Goal: Book appointment/travel/reservation

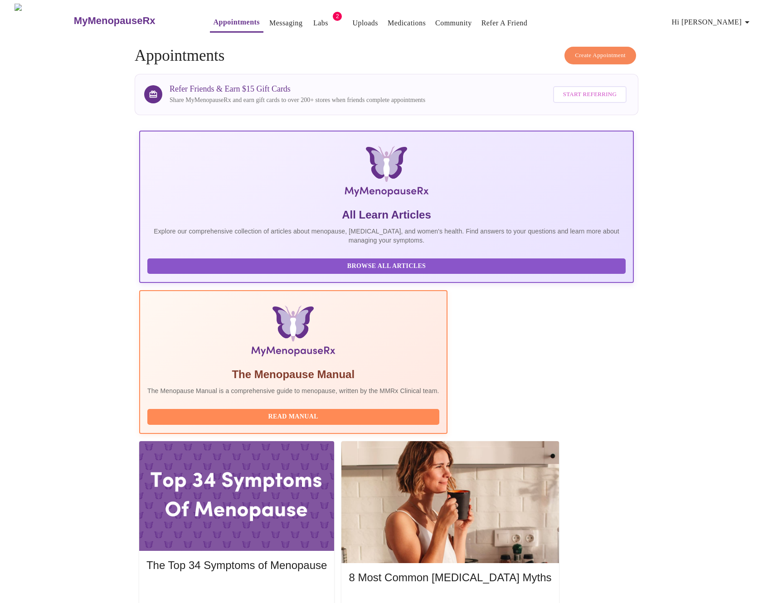
click at [602, 52] on span "Create Appointment" at bounding box center [600, 55] width 51 height 10
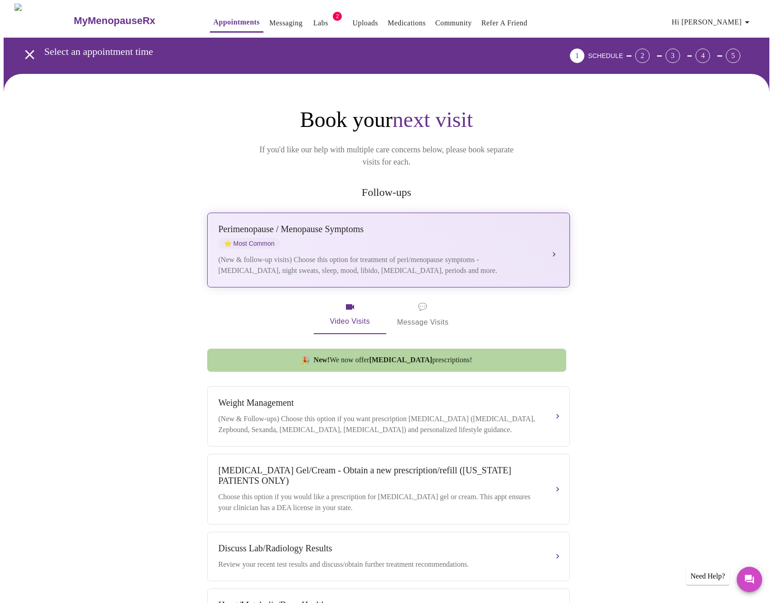
click at [431, 224] on div "Perimenopause / Menopause Symptoms" at bounding box center [380, 229] width 322 height 10
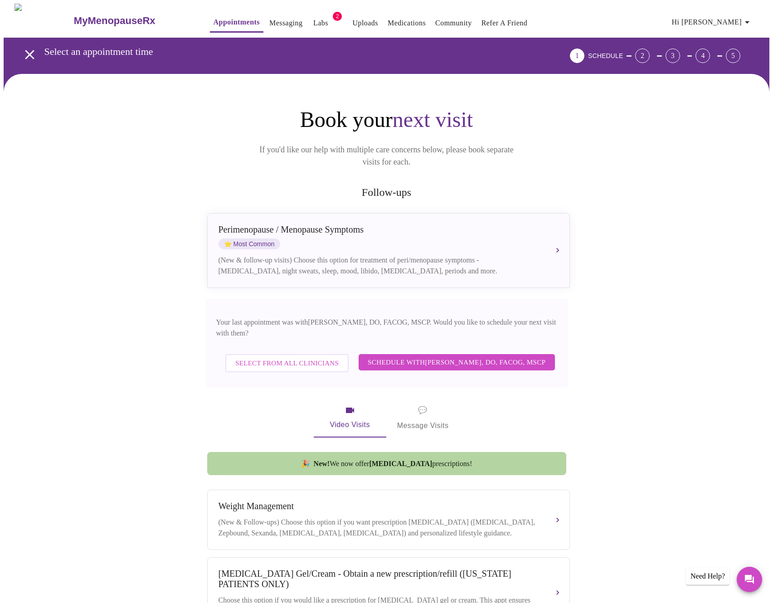
click at [408, 356] on span "Schedule with [PERSON_NAME], DO, FACOG, MSCP" at bounding box center [457, 362] width 178 height 12
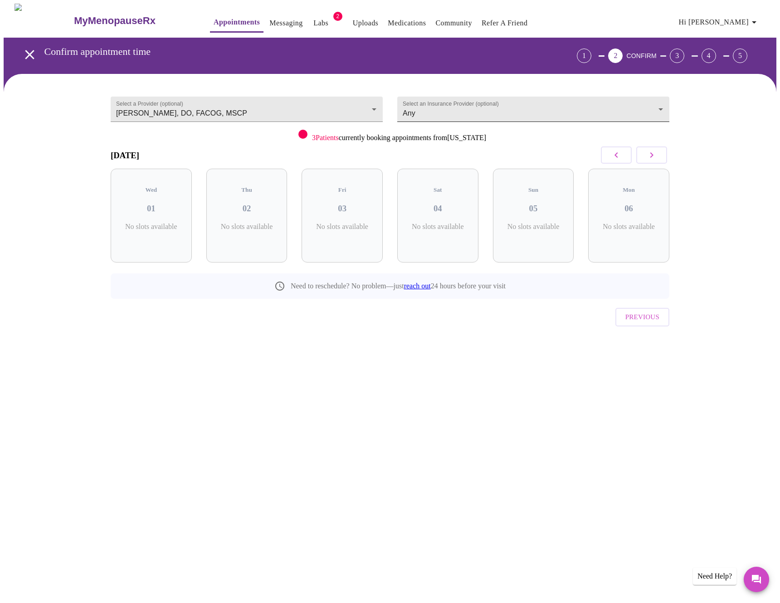
click at [471, 110] on body "MyMenopauseRx Appointments Messaging Labs 2 Uploads Medications Community Refer…" at bounding box center [390, 188] width 773 height 368
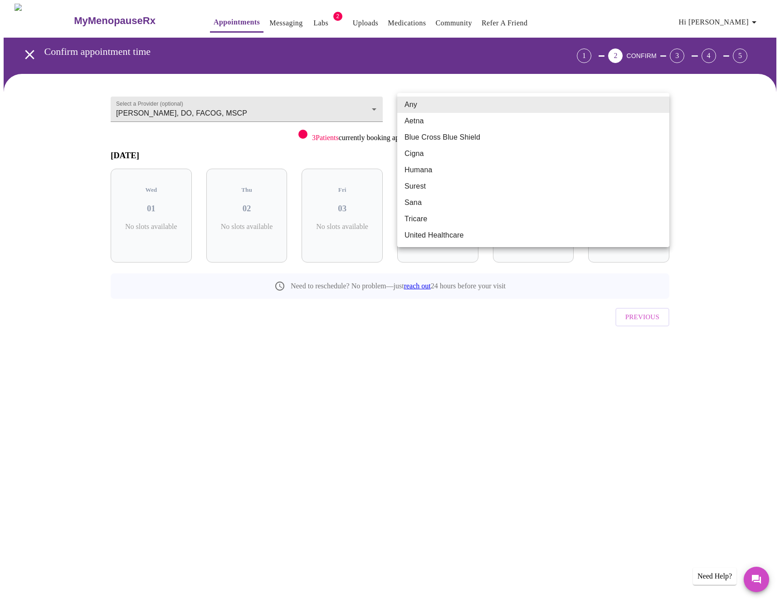
click at [473, 88] on div at bounding box center [390, 301] width 780 height 603
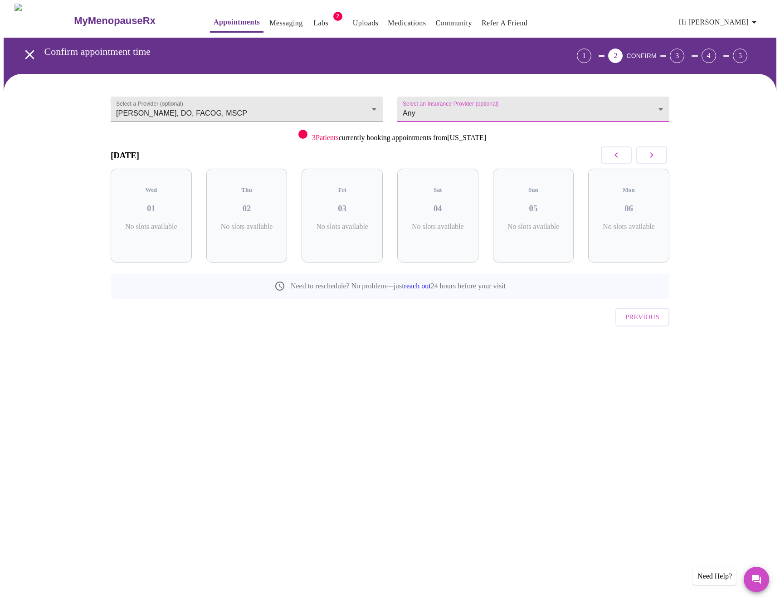
click at [660, 152] on button "button" at bounding box center [651, 154] width 31 height 17
click at [601, 156] on button "button" at bounding box center [616, 154] width 31 height 17
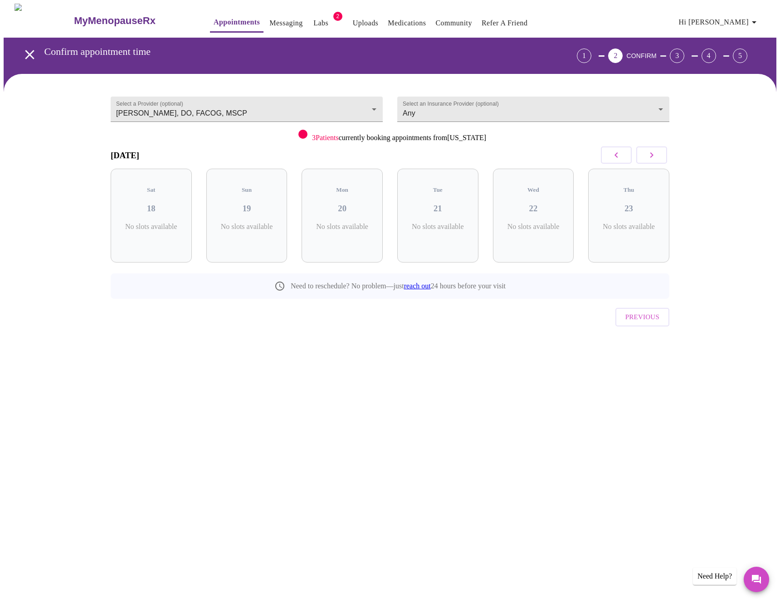
click at [601, 156] on button "button" at bounding box center [616, 154] width 31 height 17
click at [634, 156] on div at bounding box center [633, 155] width 71 height 27
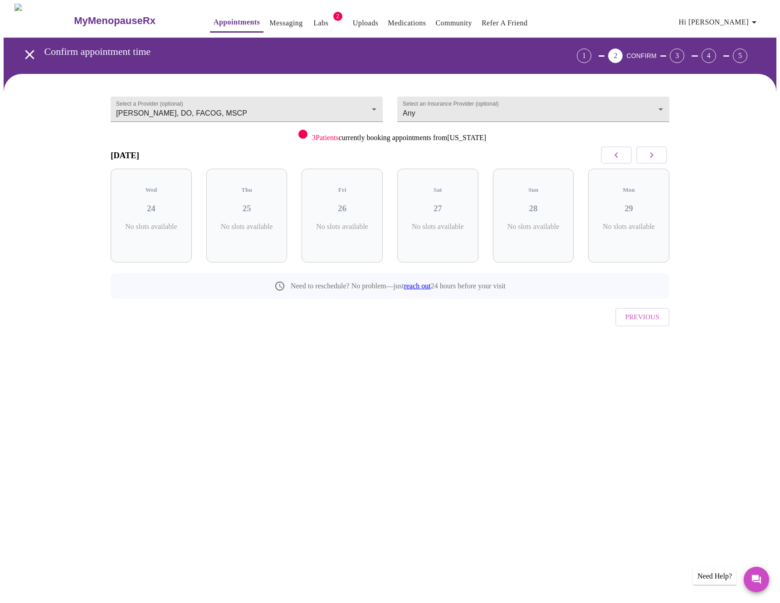
click at [675, 160] on div "Select a Provider (optional) [PERSON_NAME], DO, FACOG, MSCP [PERSON_NAME], DO, …" at bounding box center [390, 219] width 580 height 269
click at [653, 154] on icon "button" at bounding box center [651, 155] width 11 height 11
click at [509, 116] on body "MyMenopauseRx Appointments Messaging Labs 2 Uploads Medications Community Refer…" at bounding box center [390, 188] width 773 height 368
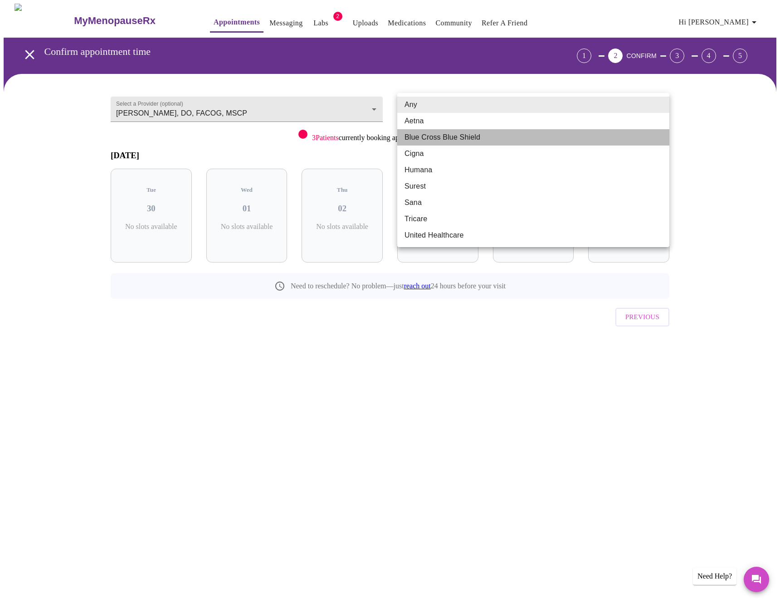
click at [481, 138] on li "Blue Cross Blue Shield" at bounding box center [533, 137] width 272 height 16
type input "Blue Cross Blue Shield"
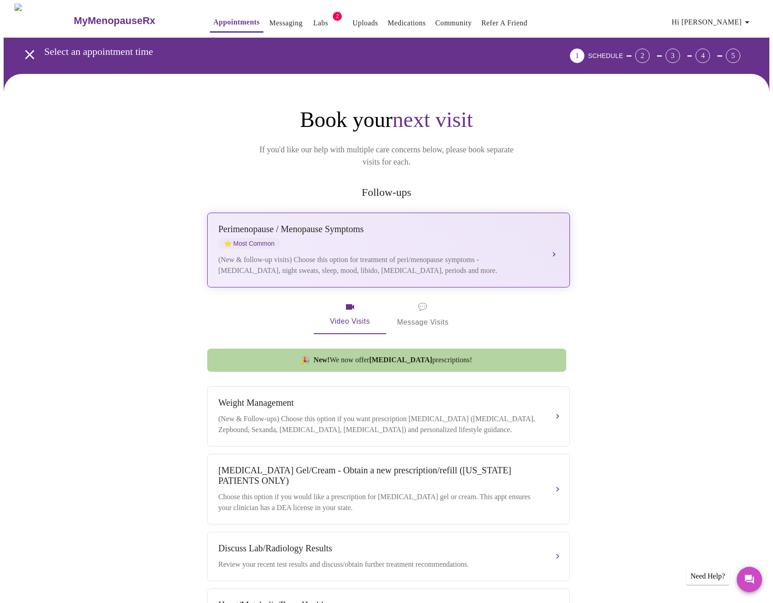
click at [357, 232] on div "[MEDICAL_DATA] / Menopause Symptoms ⭐ Most Common" at bounding box center [380, 236] width 322 height 25
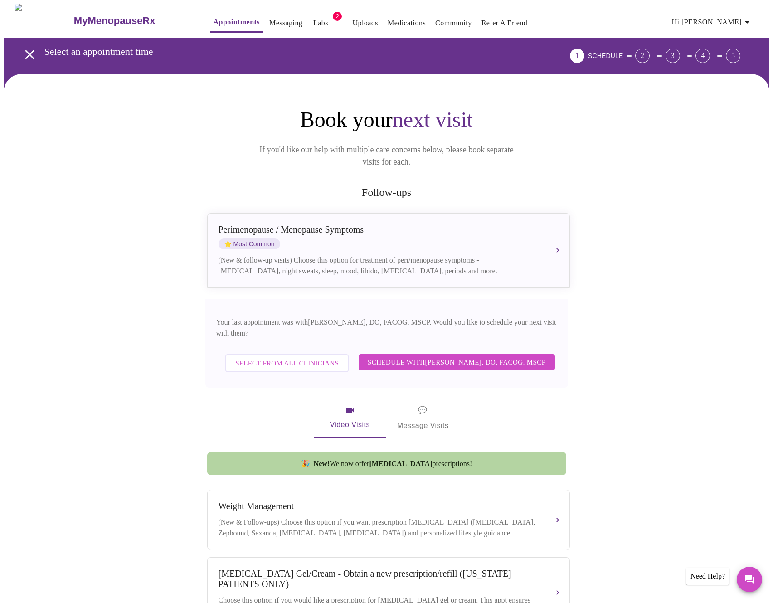
click at [450, 356] on span "Schedule with [PERSON_NAME], DO, FACOG, MSCP" at bounding box center [457, 362] width 178 height 12
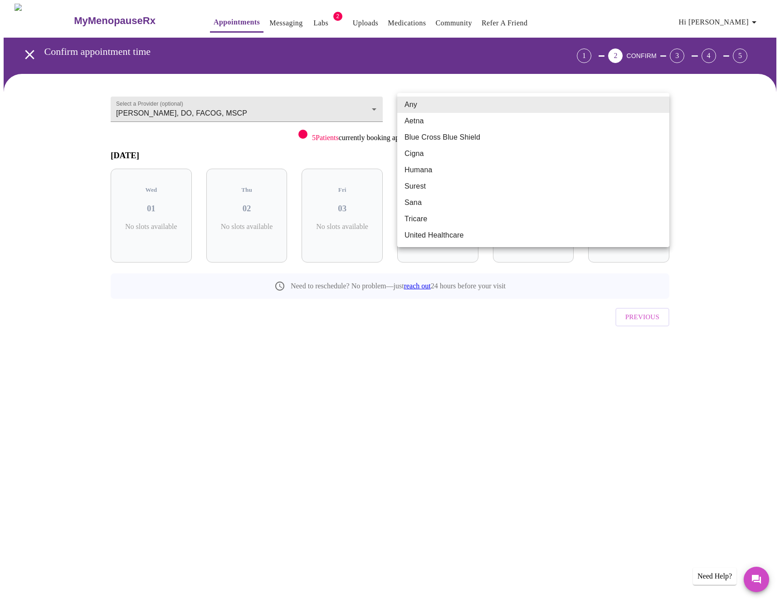
click at [506, 97] on body "MyMenopauseRx Appointments Messaging Labs 2 Uploads Medications Community Refer…" at bounding box center [390, 188] width 773 height 368
click at [515, 69] on div at bounding box center [390, 301] width 780 height 603
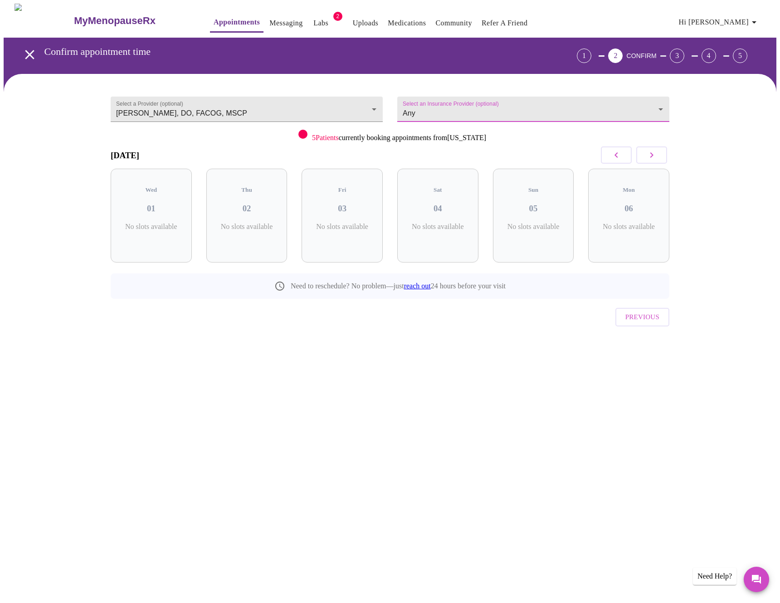
click at [662, 148] on button "button" at bounding box center [651, 154] width 31 height 17
click at [662, 150] on button "button" at bounding box center [651, 154] width 31 height 17
click at [661, 149] on button "button" at bounding box center [651, 154] width 31 height 17
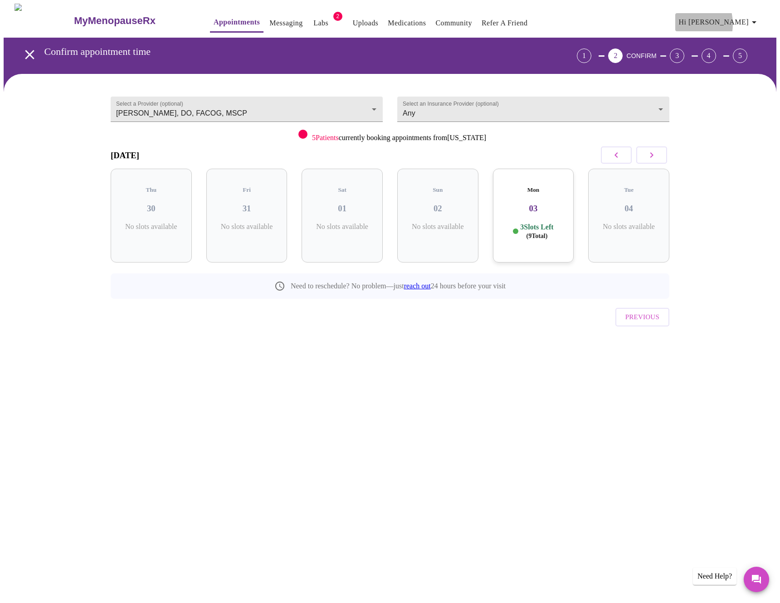
click at [717, 20] on span "Hi [PERSON_NAME]" at bounding box center [719, 22] width 81 height 13
click at [723, 19] on li "Settings" at bounding box center [739, 19] width 42 height 16
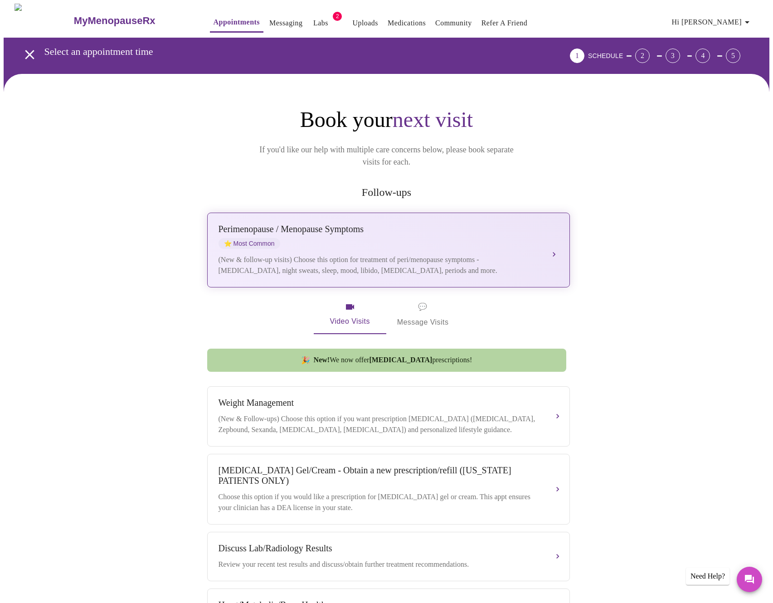
click at [324, 268] on button "[MEDICAL_DATA] / Menopause Symptoms ⭐ Most Common (New & follow-up visits) Choo…" at bounding box center [388, 250] width 363 height 75
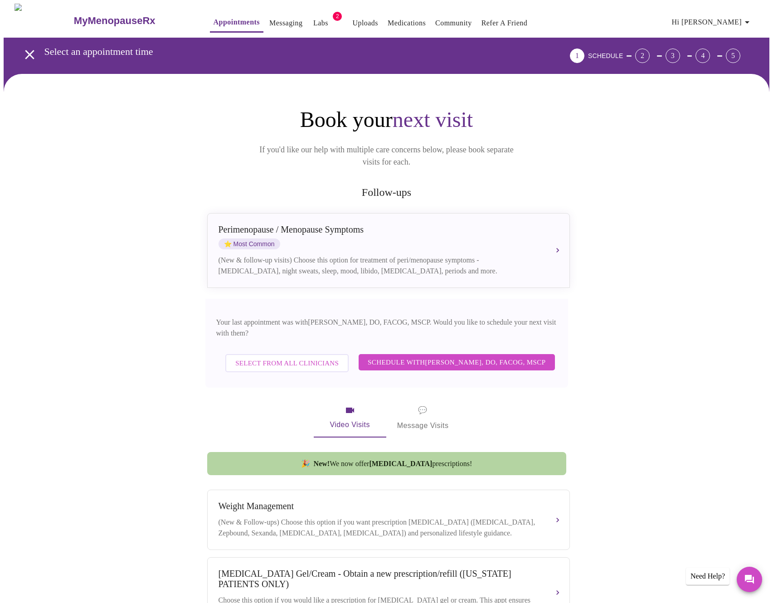
click at [301, 357] on span "Select from All Clinicians" at bounding box center [286, 363] width 103 height 12
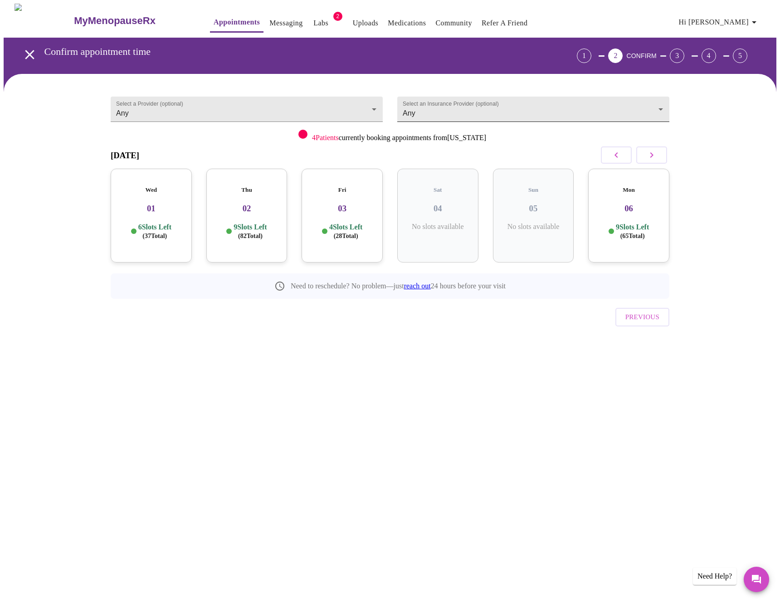
click at [501, 97] on body "MyMenopauseRx Appointments Messaging Labs 2 Uploads Medications Community Refer…" at bounding box center [390, 188] width 773 height 368
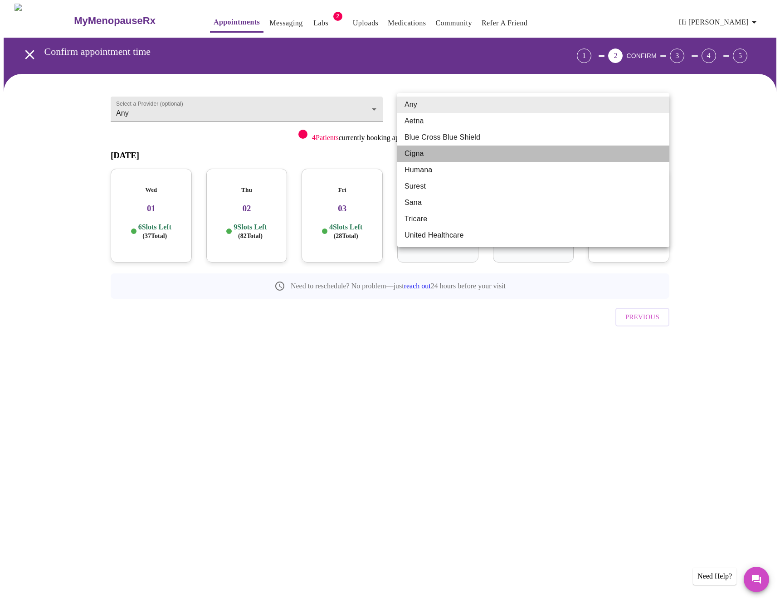
click at [465, 154] on li "Cigna" at bounding box center [533, 154] width 272 height 16
type input "Cigna"
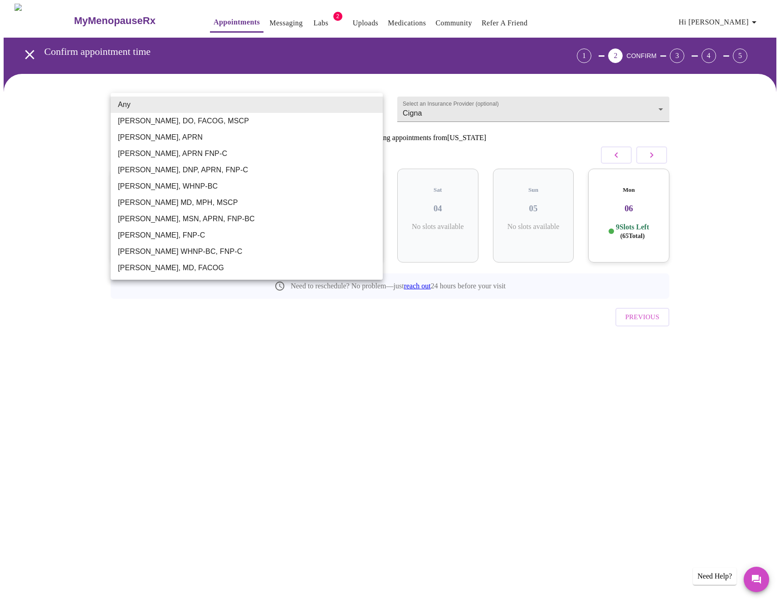
click at [167, 115] on body "MyMenopauseRx Appointments Messaging Labs 2 Uploads Medications Community Refer…" at bounding box center [390, 188] width 773 height 368
click at [169, 121] on li "[PERSON_NAME], DO, FACOG, MSCP" at bounding box center [247, 121] width 272 height 16
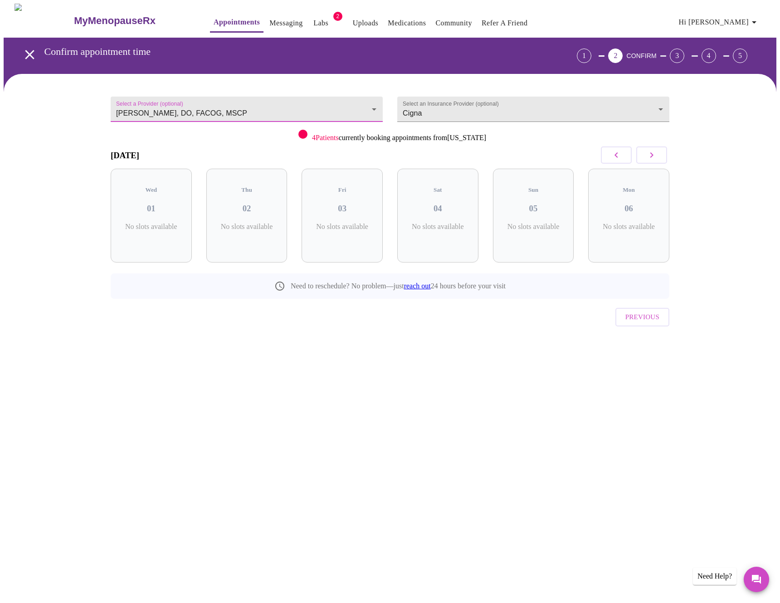
click at [661, 153] on button "button" at bounding box center [651, 154] width 31 height 17
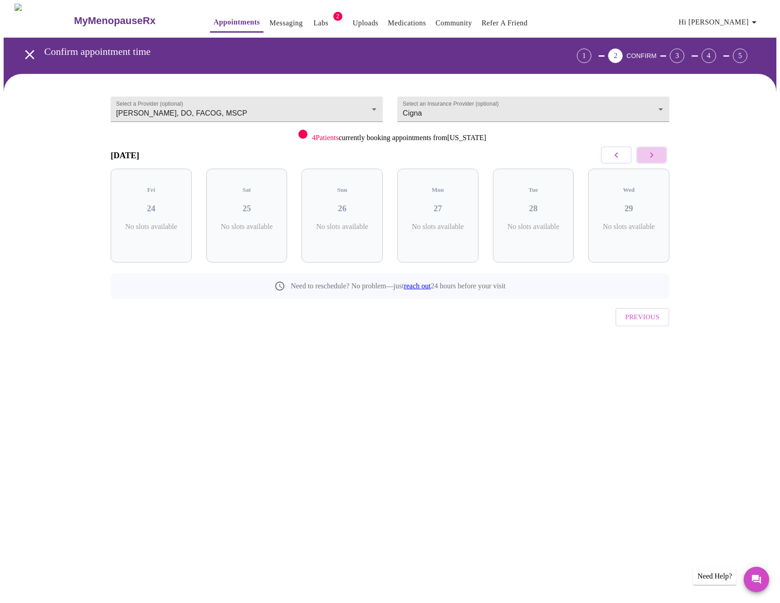
click at [661, 153] on button "button" at bounding box center [651, 154] width 31 height 17
click at [621, 156] on icon "button" at bounding box center [616, 155] width 11 height 11
click at [620, 156] on icon "button" at bounding box center [616, 155] width 11 height 11
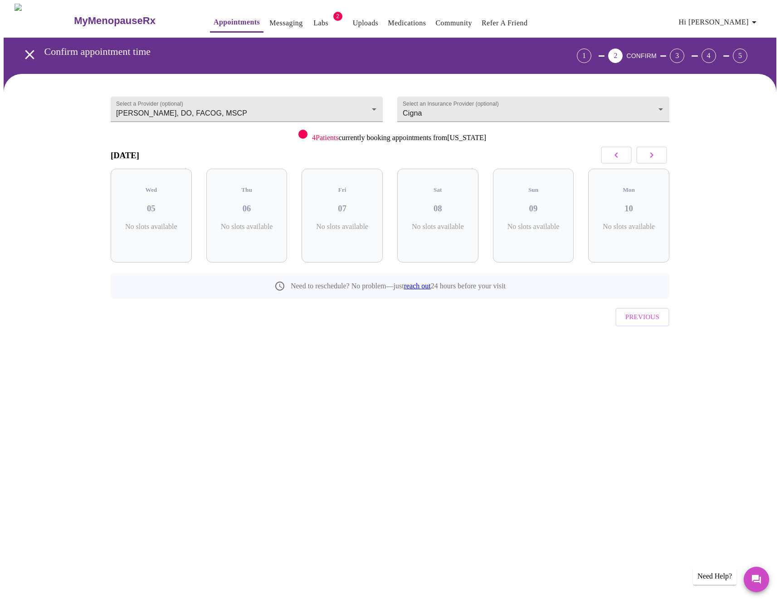
click at [620, 156] on icon "button" at bounding box center [616, 155] width 11 height 11
click at [664, 156] on button "button" at bounding box center [651, 154] width 31 height 17
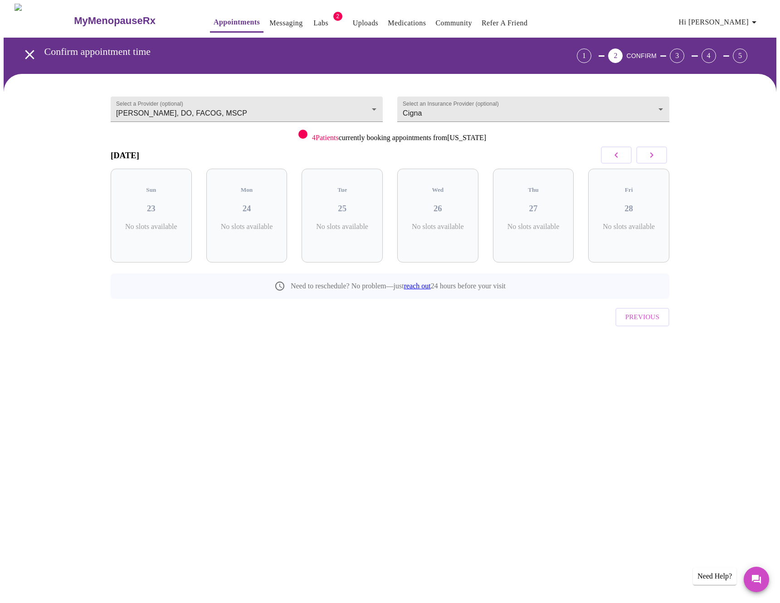
click at [664, 156] on button "button" at bounding box center [651, 154] width 31 height 17
click at [623, 158] on button "button" at bounding box center [616, 154] width 31 height 17
click at [245, 112] on body "MyMenopauseRx Appointments Messaging Labs 2 Uploads Medications Community Refer…" at bounding box center [390, 188] width 773 height 368
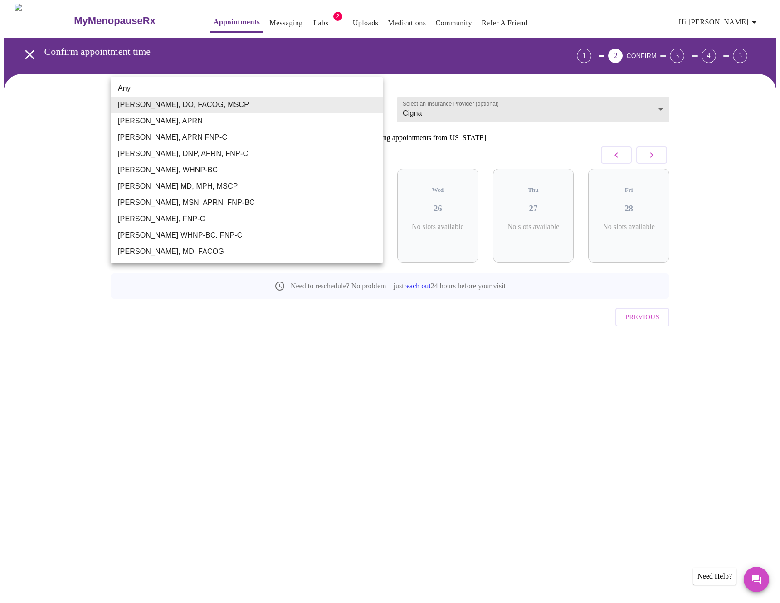
click at [240, 98] on li "[PERSON_NAME], DO, FACOG, MSCP" at bounding box center [247, 105] width 272 height 16
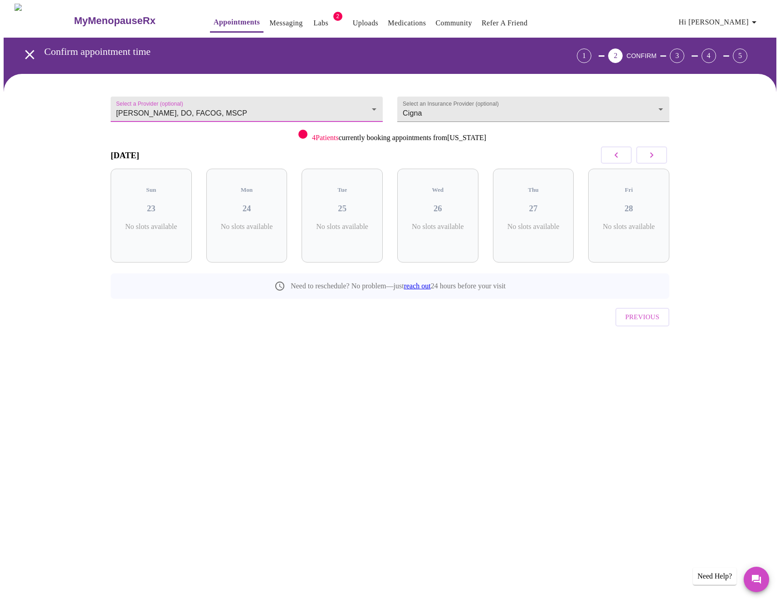
click at [240, 98] on body "MyMenopauseRx Appointments Messaging Labs 2 Uploads Medications Community Refer…" at bounding box center [390, 188] width 773 height 368
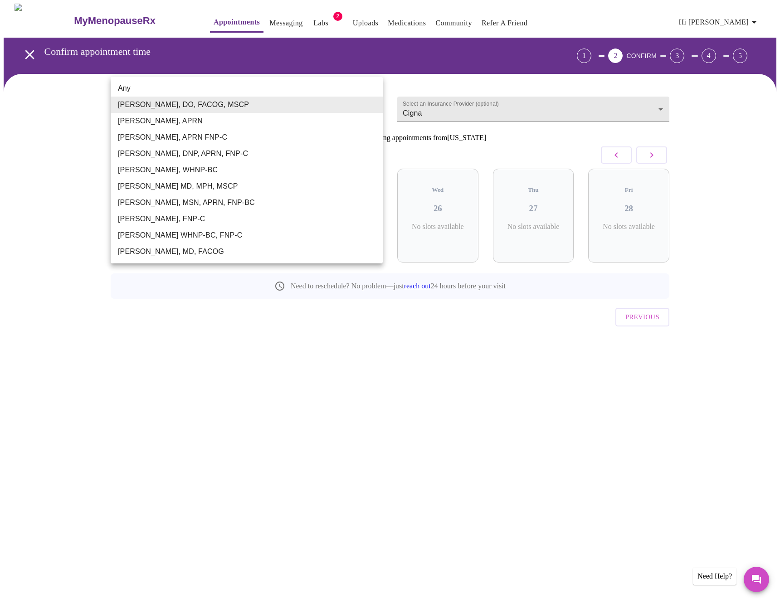
click at [240, 91] on li "Any" at bounding box center [247, 88] width 272 height 16
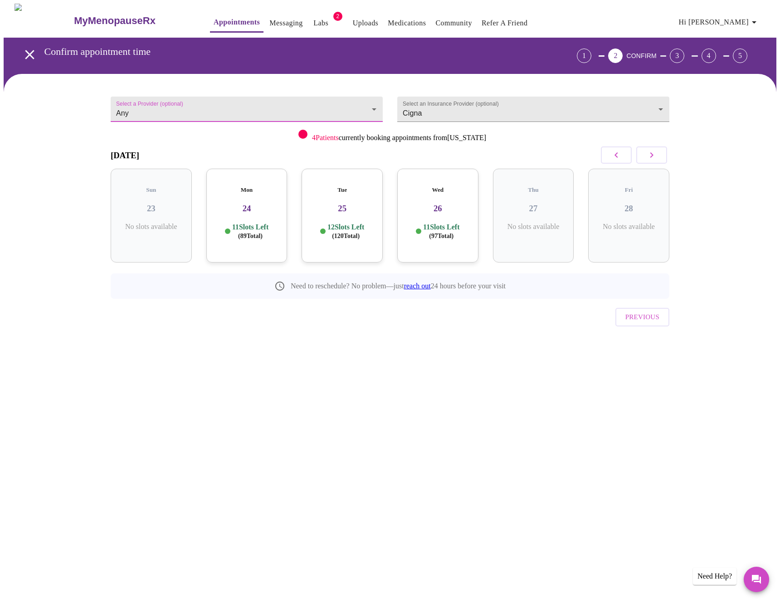
click at [287, 93] on body "MyMenopauseRx Appointments Messaging Labs 2 Uploads Medications Community Refer…" at bounding box center [390, 188] width 773 height 368
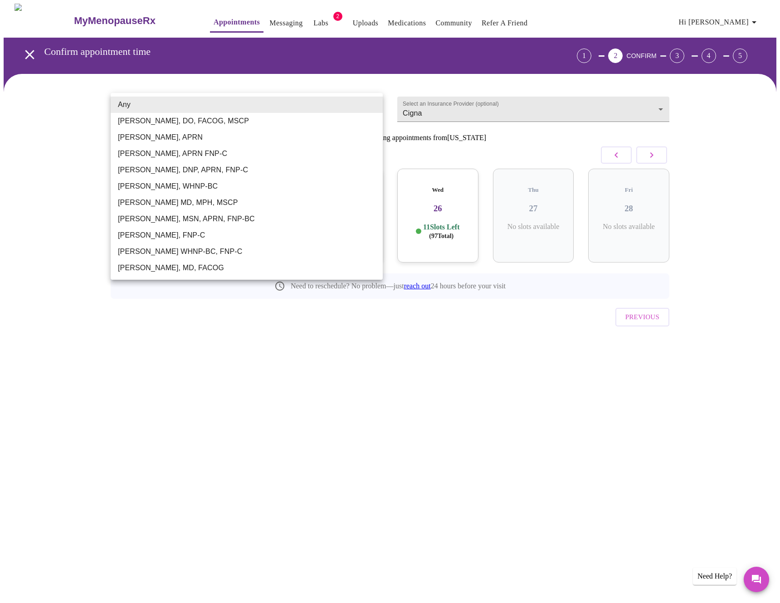
click at [224, 200] on li "Vadim Gelman MD, MPH, MSCP" at bounding box center [247, 202] width 272 height 16
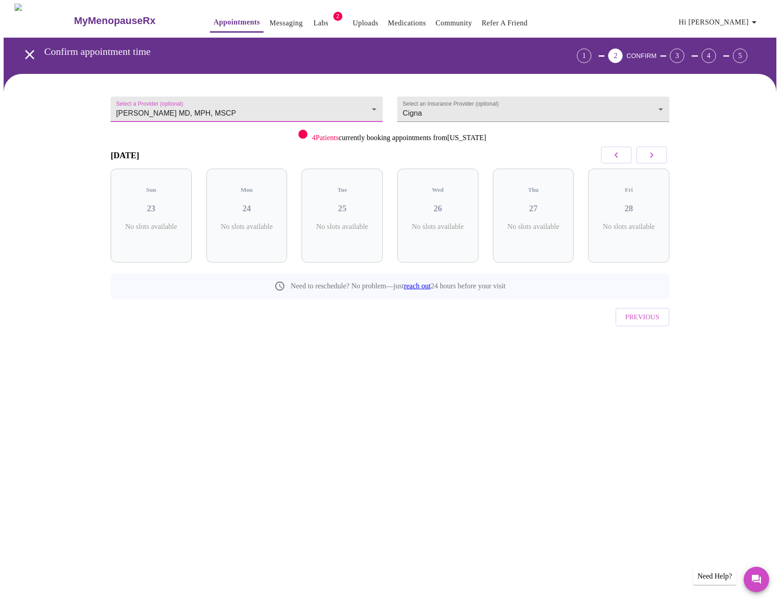
click at [231, 112] on body "MyMenopauseRx Appointments Messaging Labs 2 Uploads Medications Community Refer…" at bounding box center [390, 188] width 773 height 368
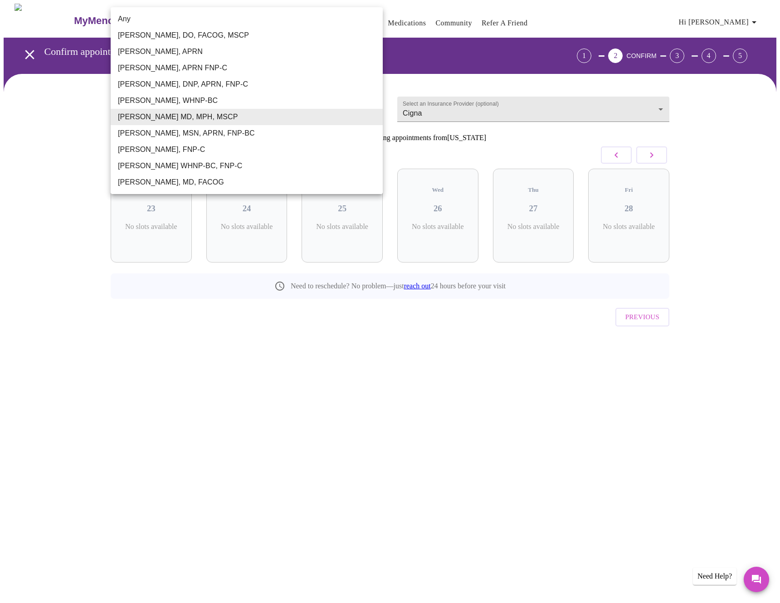
click at [194, 182] on li "Dr. Heather Krantz, MD, FACOG" at bounding box center [247, 182] width 272 height 16
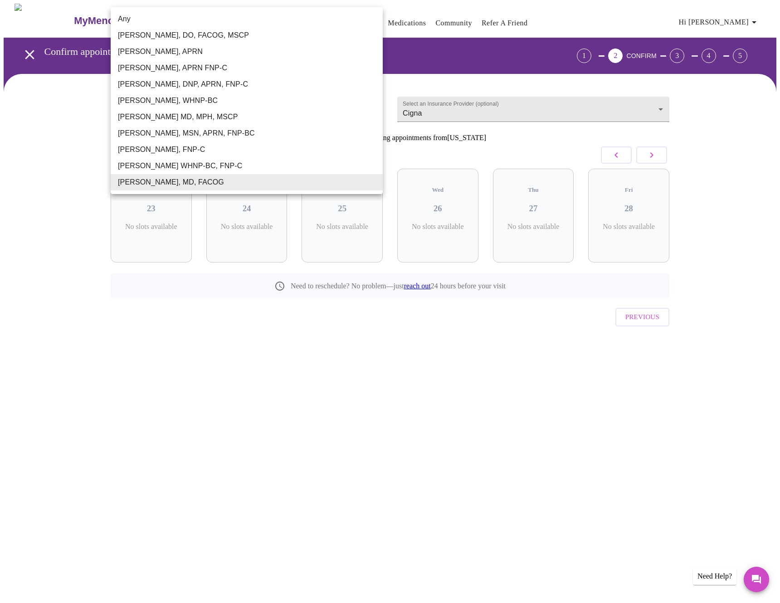
click at [344, 96] on body "MyMenopauseRx Appointments Messaging Labs 2 Uploads Medications Community Refer…" at bounding box center [390, 188] width 773 height 368
click at [211, 37] on li "[PERSON_NAME], DO, FACOG, MSCP" at bounding box center [247, 35] width 272 height 16
type input "[PERSON_NAME], DO, FACOG, MSCP"
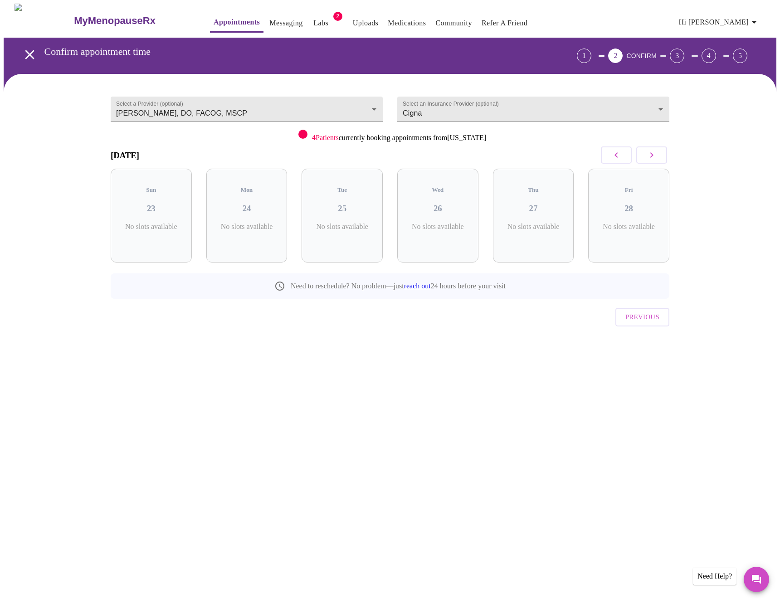
drag, startPoint x: 496, startPoint y: 164, endPoint x: 626, endPoint y: 151, distance: 129.8
click at [496, 164] on div "Thu 27 No slots available" at bounding box center [534, 215] width 96 height 108
click at [624, 156] on button "button" at bounding box center [616, 154] width 31 height 17
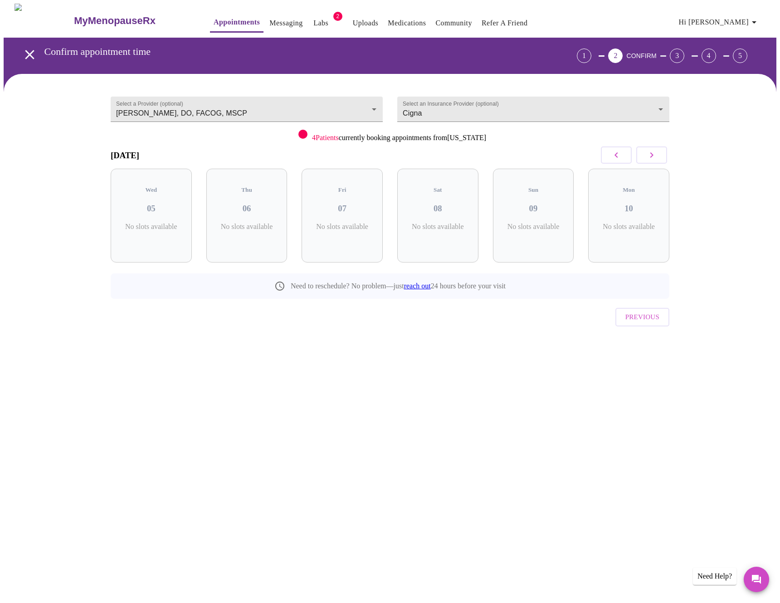
click at [624, 156] on button "button" at bounding box center [616, 154] width 31 height 17
click at [647, 156] on icon "button" at bounding box center [651, 155] width 11 height 11
click at [756, 19] on icon "button" at bounding box center [754, 22] width 11 height 11
click at [735, 22] on li "Settings" at bounding box center [739, 19] width 42 height 16
